Goal: Transaction & Acquisition: Purchase product/service

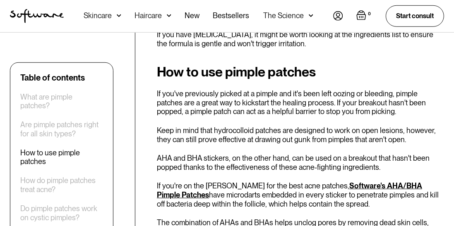
scroll to position [648, 0]
click at [391, 189] on link "Software's AHA/BHA Pimple Patches" at bounding box center [289, 190] width 265 height 18
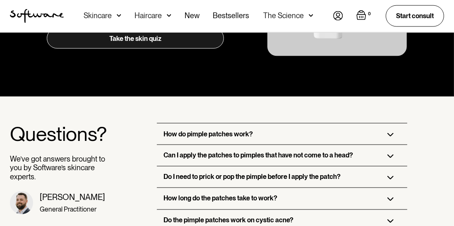
scroll to position [1442, 0]
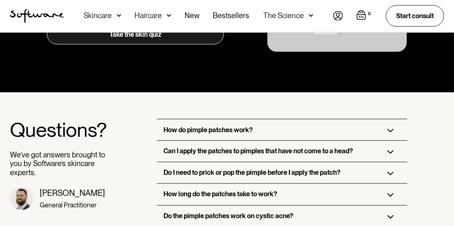
click at [175, 154] on div "Can I apply the patches to pimples that have not come to a head?" at bounding box center [282, 151] width 250 height 21
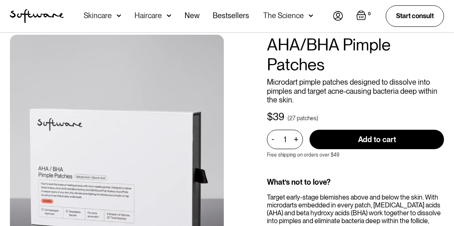
scroll to position [0, 0]
